Goal: Transaction & Acquisition: Purchase product/service

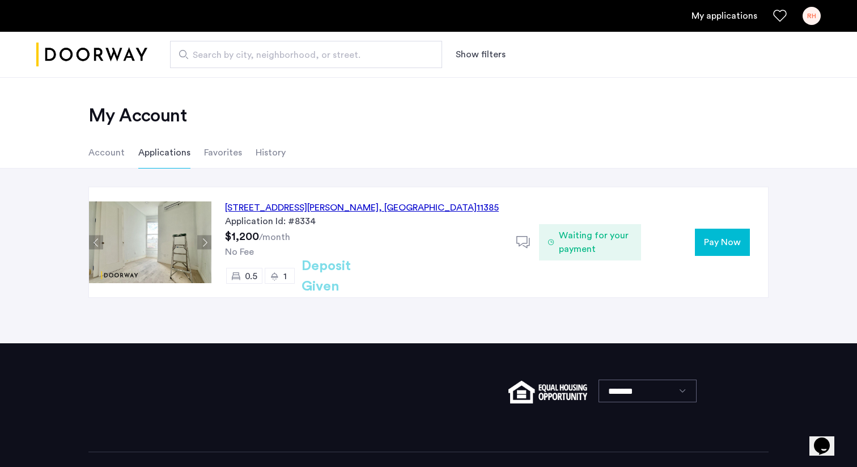
click at [723, 238] on span "Pay Now" at bounding box center [722, 242] width 37 height 14
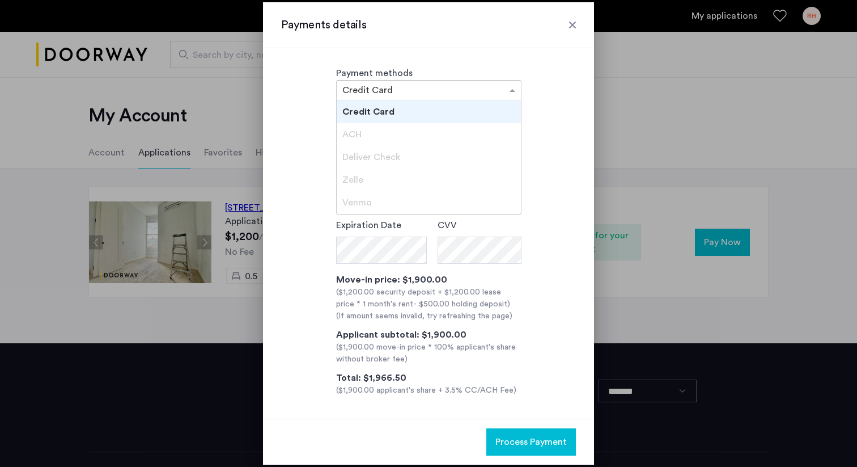
click at [475, 90] on input "text" at bounding box center [417, 91] width 150 height 8
click at [418, 139] on div "ACH" at bounding box center [429, 134] width 184 height 23
click at [430, 102] on div "Credit Card" at bounding box center [429, 111] width 184 height 23
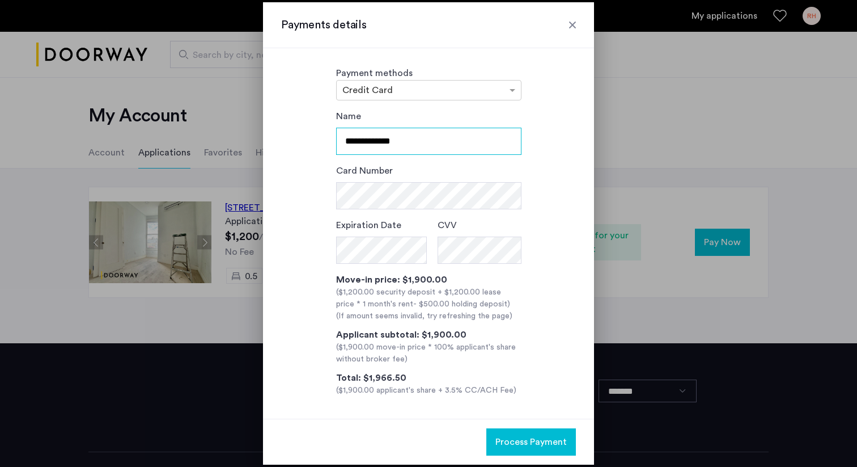
click at [424, 132] on input "**********" at bounding box center [428, 141] width 185 height 27
click at [418, 169] on div "Card Number" at bounding box center [428, 186] width 185 height 45
click at [571, 27] on div at bounding box center [572, 24] width 11 height 11
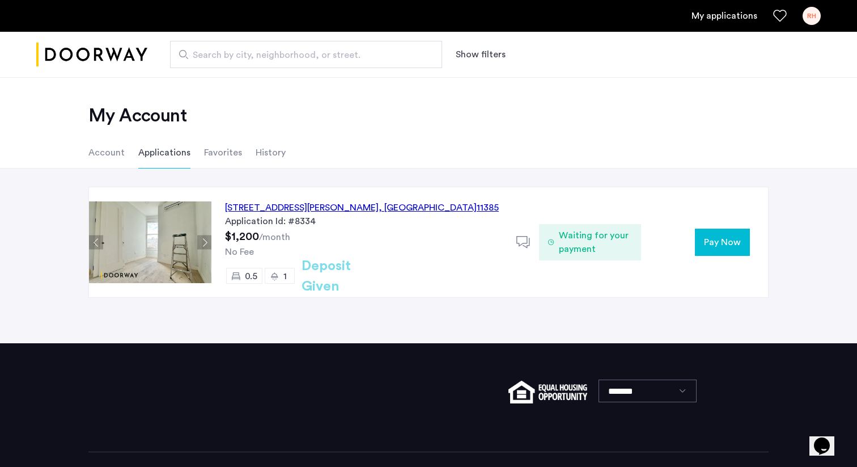
click at [725, 243] on span "Pay Now" at bounding box center [722, 242] width 37 height 14
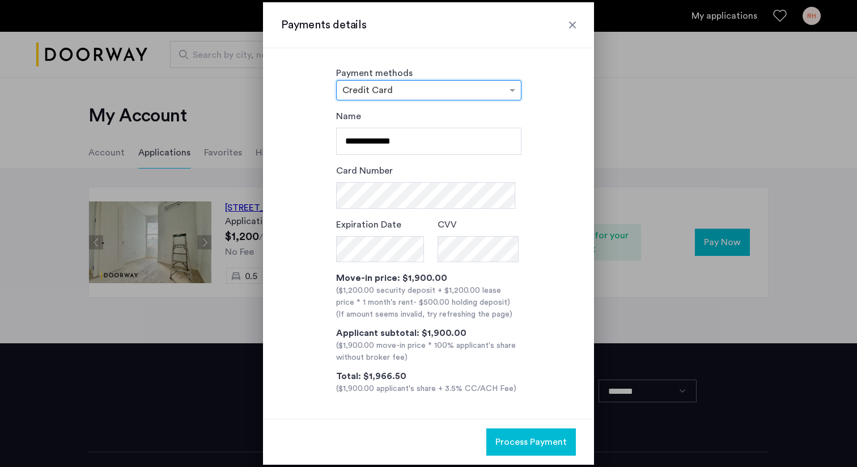
click at [566, 22] on h3 "Payments details" at bounding box center [428, 25] width 295 height 16
click at [571, 23] on div at bounding box center [572, 24] width 11 height 11
